Goal: Transaction & Acquisition: Purchase product/service

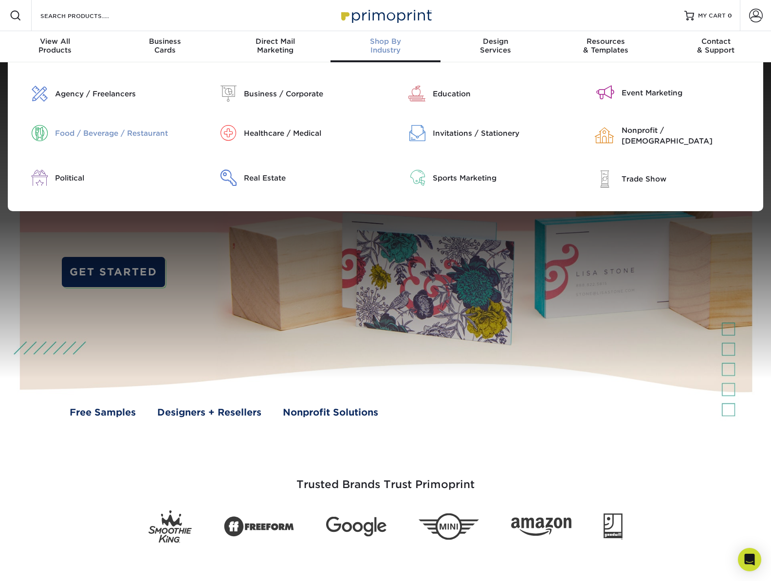
click at [152, 133] on div "Food / Beverage / Restaurant" at bounding box center [122, 133] width 134 height 11
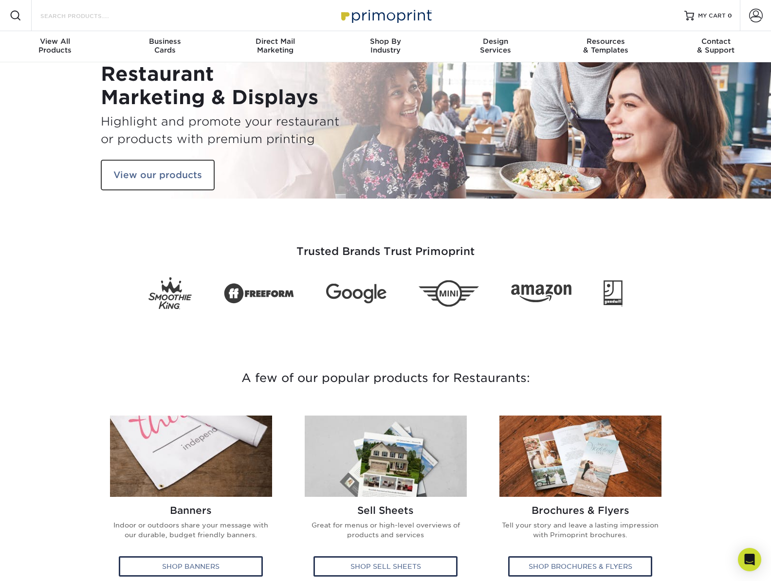
click at [62, 18] on input "Search Products" at bounding box center [86, 16] width 95 height 12
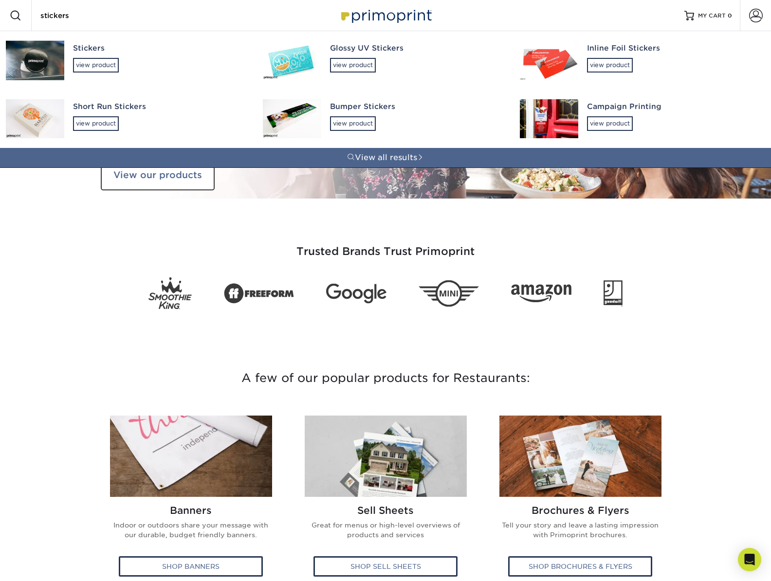
type input "stickers"
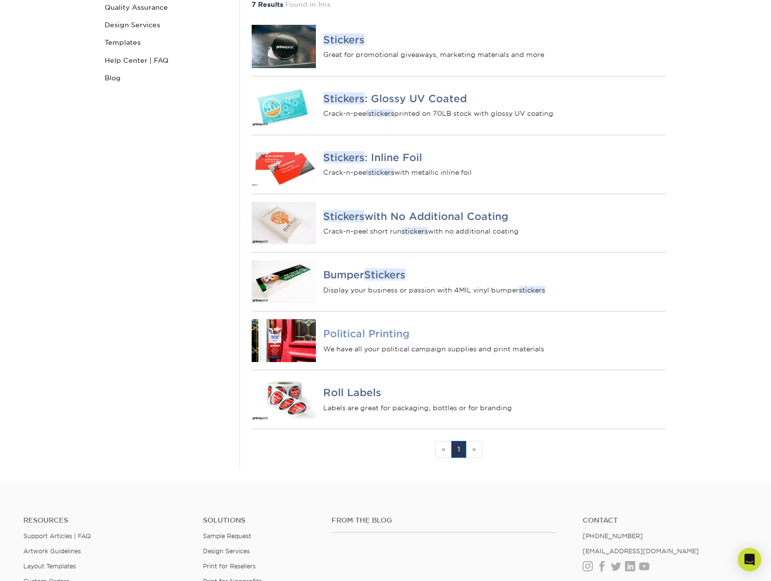
scroll to position [179, 0]
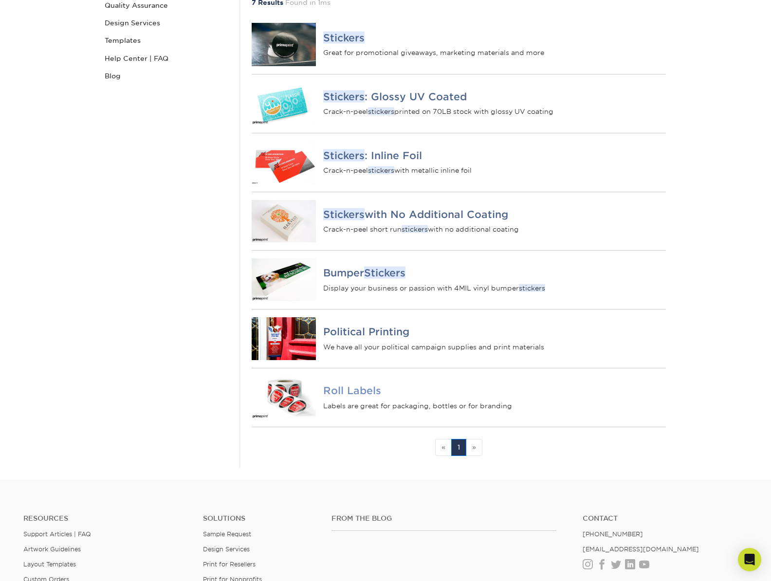
click at [352, 397] on h4 "Roll Labels" at bounding box center [494, 391] width 343 height 12
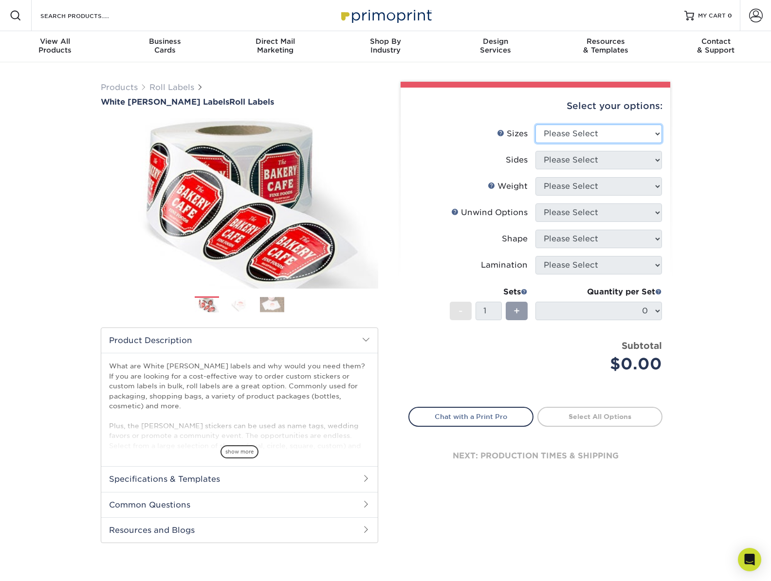
click at [618, 130] on select "Please Select 1" x 1" 1" x 2" 1" x 2.5" 1" x 3" 1.5" x 1.5" 1.5" x 2.5" 1.5" x …" at bounding box center [598, 134] width 127 height 18
select select "2.00x2.00"
click at [535, 125] on select "Please Select 1" x 1" 1" x 2" 1" x 2.5" 1" x 3" 1.5" x 1.5" 1.5" x 2.5" 1.5" x …" at bounding box center [598, 134] width 127 height 18
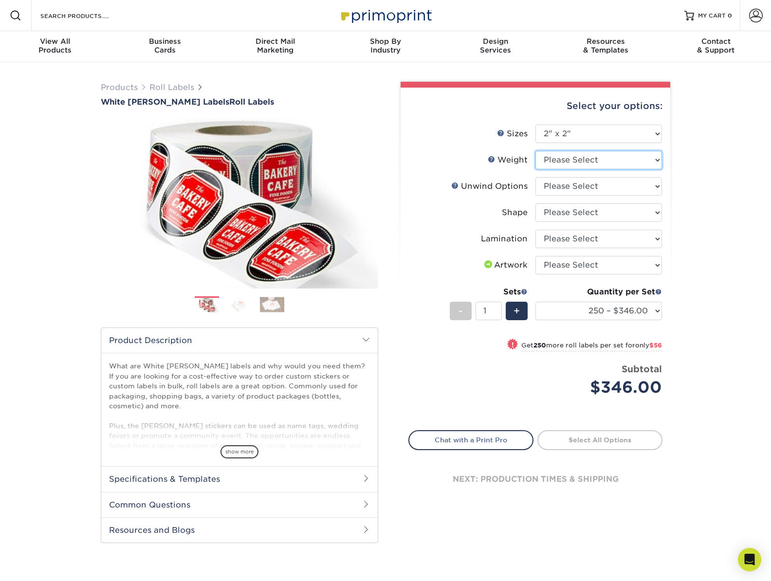
click at [656, 158] on select "Please Select WHBOPP" at bounding box center [598, 160] width 127 height 18
select select "WHBOPP"
click at [535, 151] on select "Please Select WHBOPP" at bounding box center [598, 160] width 127 height 18
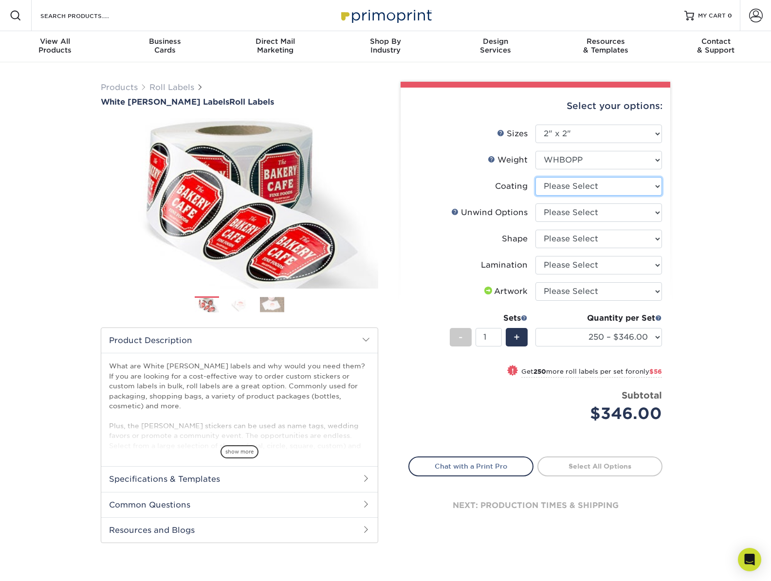
click at [657, 183] on select at bounding box center [598, 186] width 127 height 18
select select "3e7618de-abca-4bda-9f97-8b9129e913d8"
click at [535, 177] on select at bounding box center [598, 186] width 127 height 18
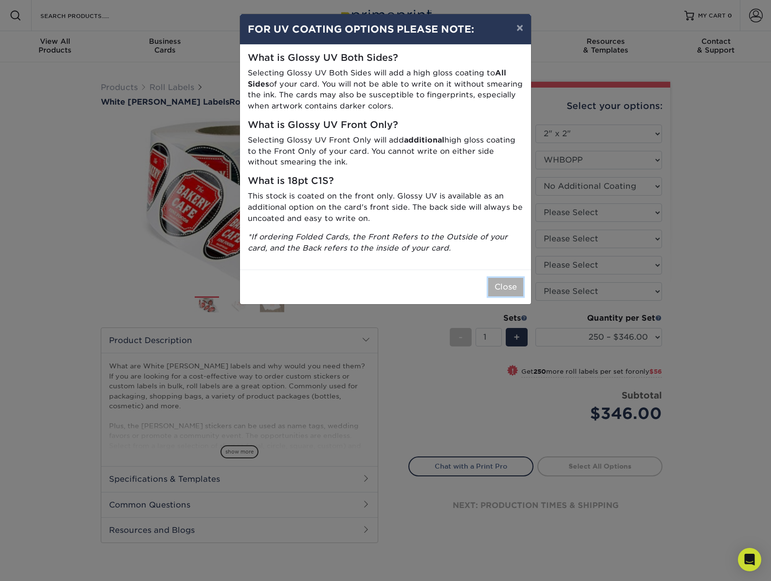
click at [504, 283] on button "Close" at bounding box center [505, 287] width 35 height 18
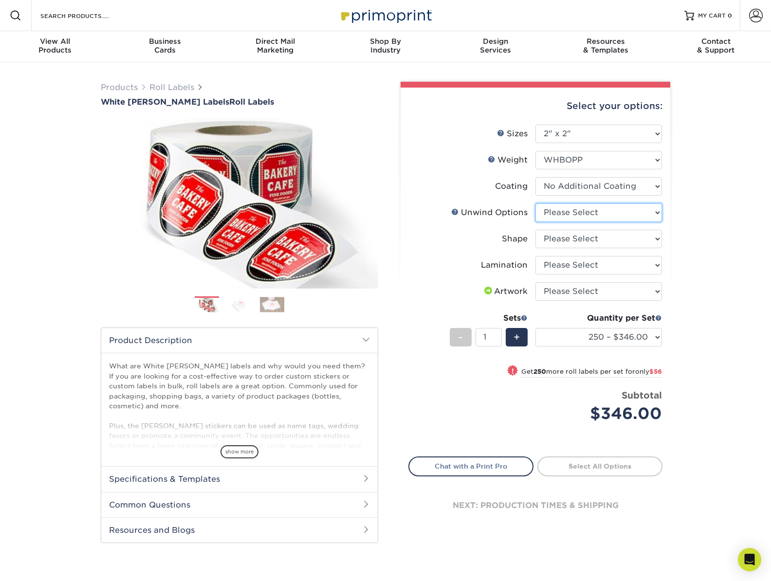
click at [649, 212] on select "Please Select Not Important Off Top (Direction #1) Off Bottom (Direction #2) Of…" at bounding box center [598, 212] width 127 height 18
select select "d16c2772-aac7-41d6-a124-047cd7375882"
click at [535, 203] on select "Please Select Not Important Off Top (Direction #1) Off Bottom (Direction #2) Of…" at bounding box center [598, 212] width 127 height 18
click at [651, 238] on select "Please Select Circle Square Custom" at bounding box center [598, 239] width 127 height 18
select select "6a4bfab9-463a-4bf8-bd79-c91922877206"
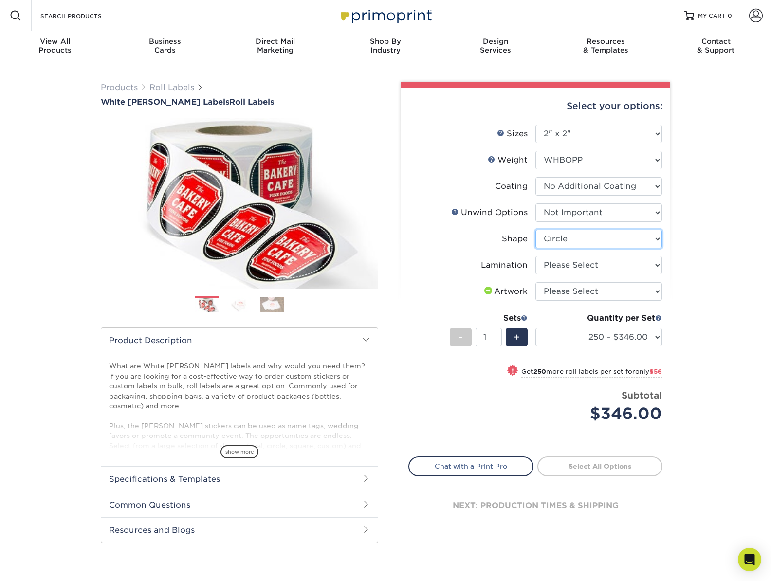
click at [535, 230] on select "Please Select Circle Square Custom" at bounding box center [598, 239] width 127 height 18
click at [661, 270] on select "Please Select No Lamination Silk" at bounding box center [598, 265] width 127 height 18
select select "eff8cfea-abf7-4cab-a64a-391be13b3076"
click at [535, 256] on select "Please Select No Lamination Silk" at bounding box center [598, 265] width 127 height 18
click at [660, 340] on select "250 – $346.00 500 – $402.00 1000 – $434.00 2500 – $475.00 5000 – $482.00 10000 …" at bounding box center [598, 337] width 127 height 18
